Goal: Transaction & Acquisition: Purchase product/service

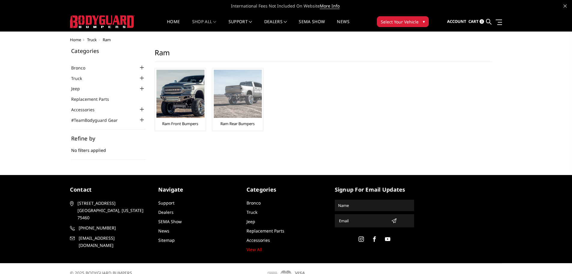
click at [229, 126] on link "Ram Rear Bumpers" at bounding box center [237, 123] width 34 height 5
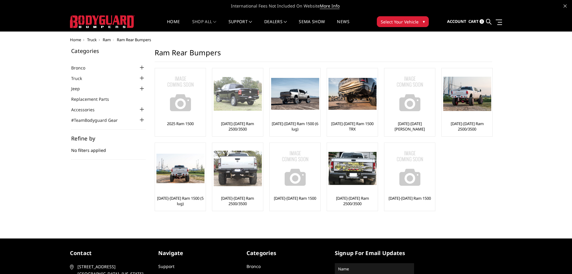
click at [241, 110] on img at bounding box center [238, 94] width 48 height 34
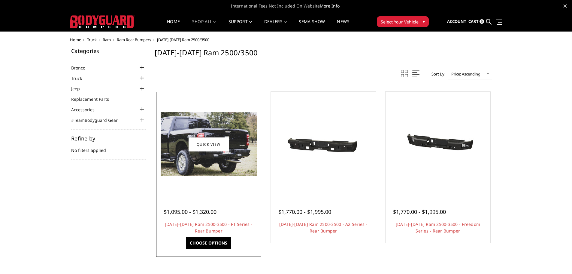
click at [226, 186] on div at bounding box center [209, 144] width 102 height 102
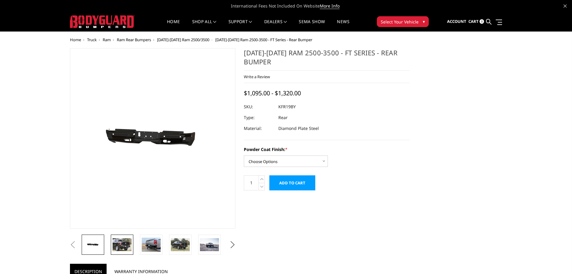
click at [122, 245] on img at bounding box center [122, 244] width 19 height 13
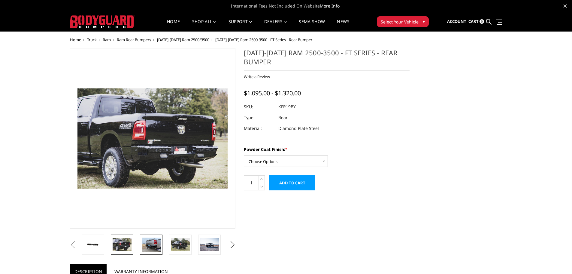
click at [151, 246] on img at bounding box center [151, 244] width 19 height 14
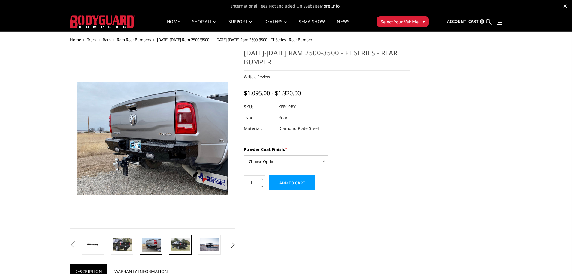
click at [178, 244] on img at bounding box center [180, 244] width 19 height 13
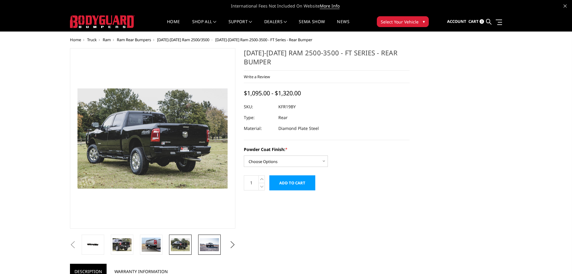
click at [202, 243] on img at bounding box center [209, 244] width 19 height 13
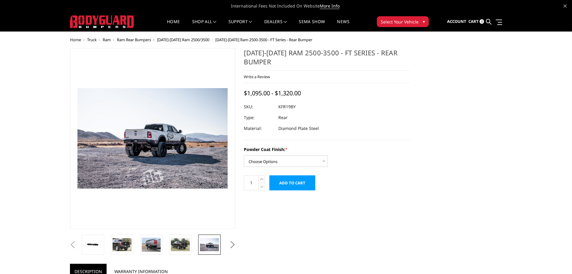
click at [231, 246] on button "Next" at bounding box center [232, 244] width 9 height 9
click at [208, 249] on img at bounding box center [209, 244] width 19 height 14
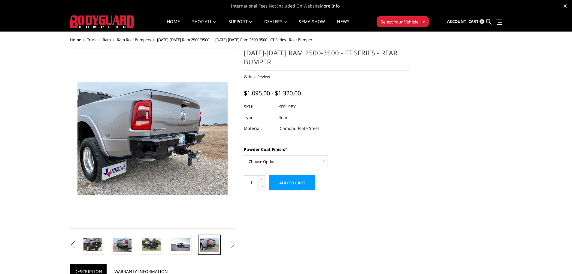
click at [233, 246] on button "Next" at bounding box center [232, 244] width 9 height 9
click at [190, 38] on span "[DATE]-[DATE] Ram 2500/3500" at bounding box center [183, 39] width 52 height 5
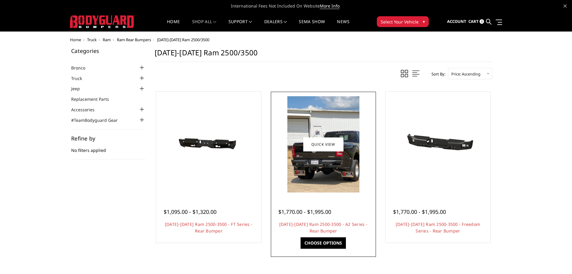
click at [332, 162] on img at bounding box center [323, 144] width 72 height 96
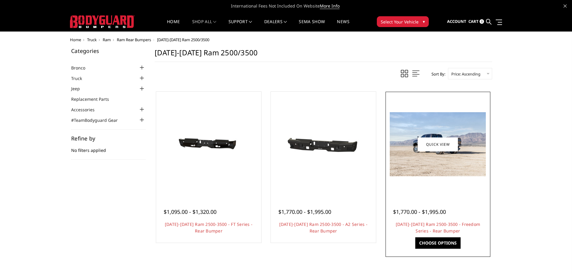
click at [424, 165] on img at bounding box center [438, 144] width 96 height 64
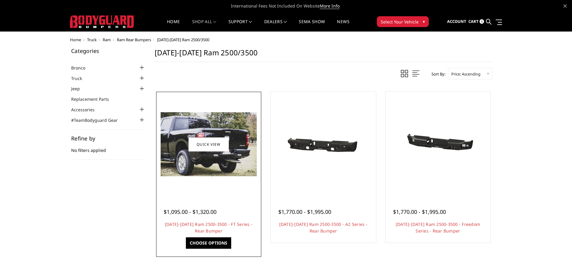
click at [224, 174] on img at bounding box center [209, 144] width 96 height 64
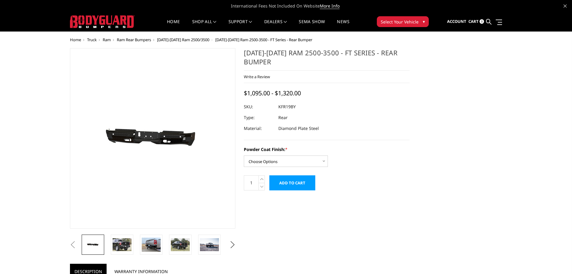
click at [150, 137] on img at bounding box center [157, 138] width 384 height 183
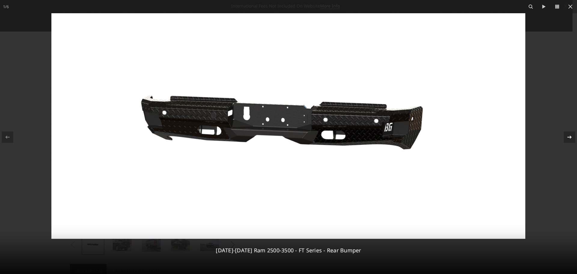
click at [569, 137] on icon at bounding box center [568, 136] width 7 height 7
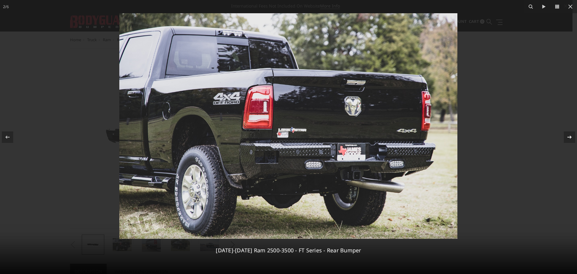
click at [570, 139] on icon at bounding box center [568, 136] width 7 height 7
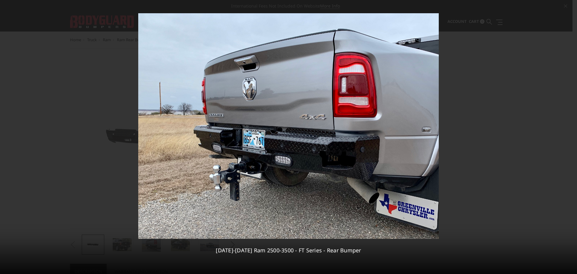
click at [570, 139] on icon at bounding box center [568, 136] width 7 height 7
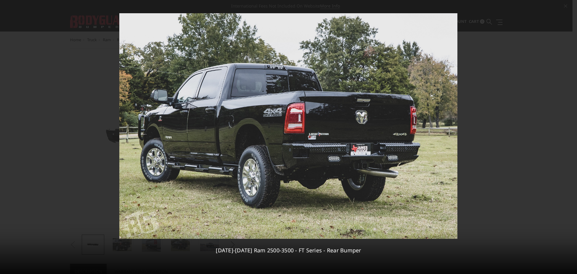
click at [570, 139] on div "4 / 6 2019-2025 Ram 2500-3500 - FT Series - Rear Bumper" at bounding box center [288, 137] width 577 height 274
click at [570, 139] on icon at bounding box center [568, 136] width 7 height 7
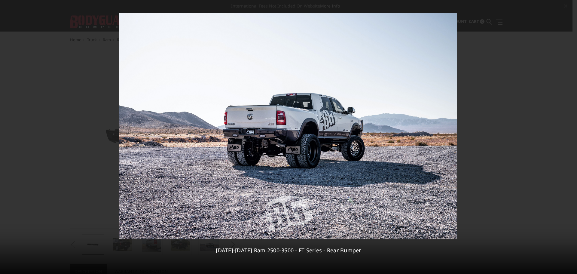
click at [570, 139] on div "5 / 6 2019-2025 Ram 2500-3500 - FT Series - Rear Bumper" at bounding box center [288, 137] width 577 height 274
click at [570, 139] on icon at bounding box center [568, 136] width 7 height 7
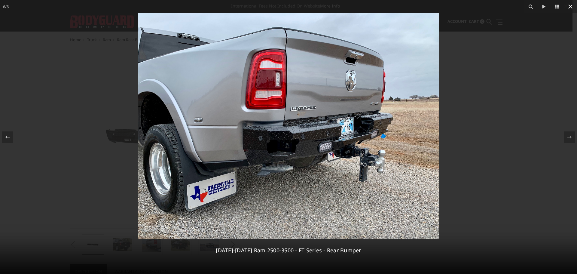
click at [570, 6] on icon at bounding box center [570, 7] width 4 height 4
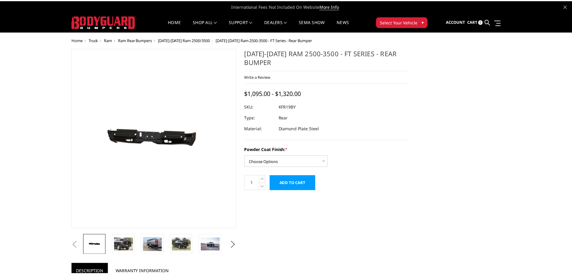
scroll to position [0, 30]
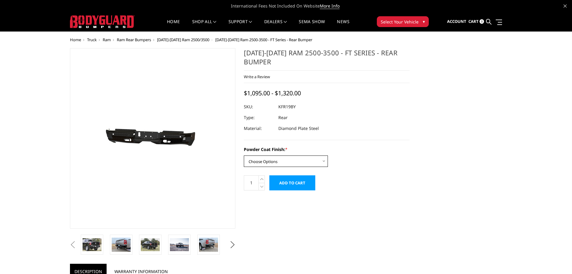
click at [316, 160] on select "Choose Options Bare Metal Gloss Black Powder Coat Textured Black Powder Coat" at bounding box center [286, 160] width 84 height 11
select select "3416"
click at [244, 155] on select "Choose Options Bare Metal Gloss Black Powder Coat Textured Black Powder Coat" at bounding box center [286, 160] width 84 height 11
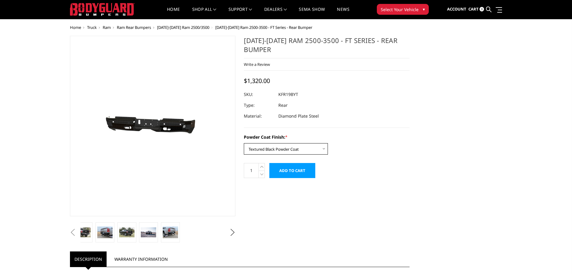
scroll to position [0, 0]
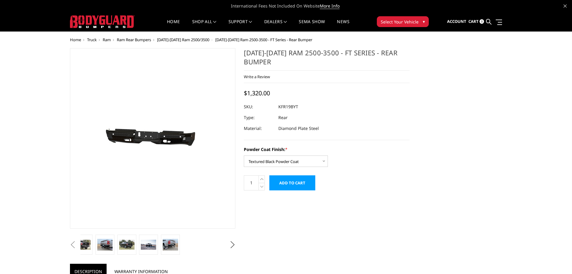
click at [291, 184] on input "Add to Cart" at bounding box center [292, 182] width 46 height 15
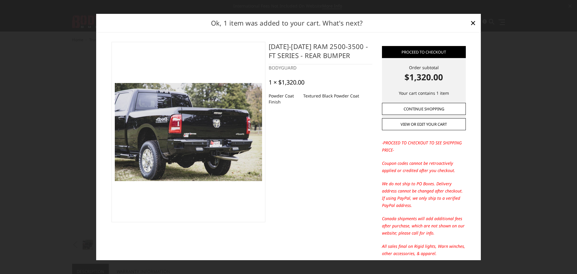
click at [424, 111] on link "Continue Shopping" at bounding box center [424, 109] width 84 height 12
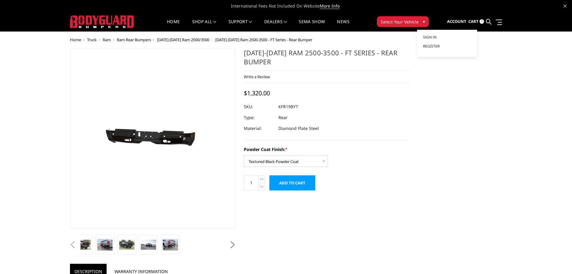
click at [465, 23] on span "Account" at bounding box center [456, 21] width 19 height 5
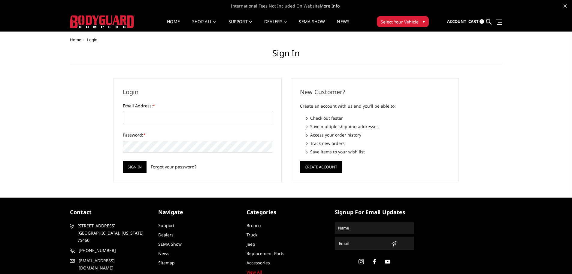
click at [201, 116] on input "Email Address: *" at bounding box center [198, 117] width 150 height 11
type input "matthew.moreno0602@gmail.com"
click at [181, 165] on link "Forgot your password?" at bounding box center [174, 166] width 46 height 6
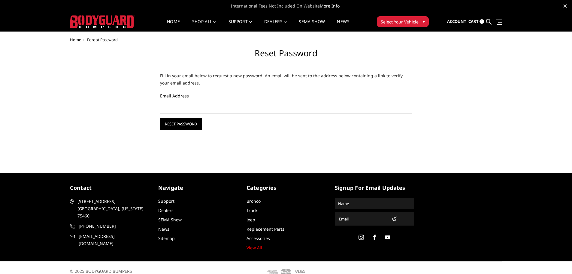
click at [215, 107] on input "Email Address" at bounding box center [286, 107] width 252 height 11
type input "matthew.moreno0602@gmail.com"
click at [183, 123] on input "Reset Password" at bounding box center [181, 124] width 42 height 12
